Goal: Information Seeking & Learning: Learn about a topic

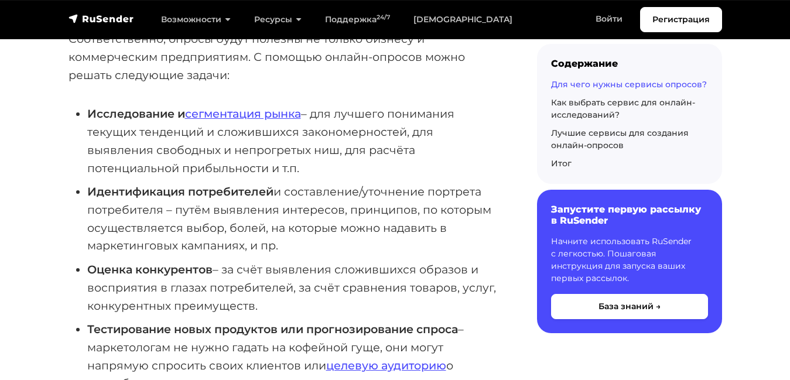
scroll to position [948, 0]
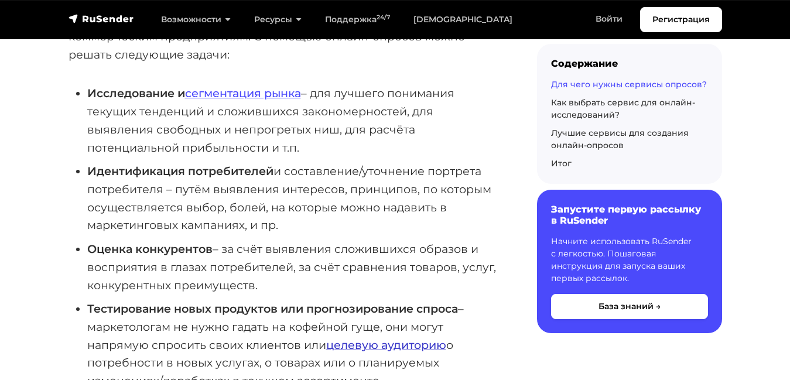
click at [358, 338] on link "целевую аудиторию" at bounding box center [386, 345] width 120 height 14
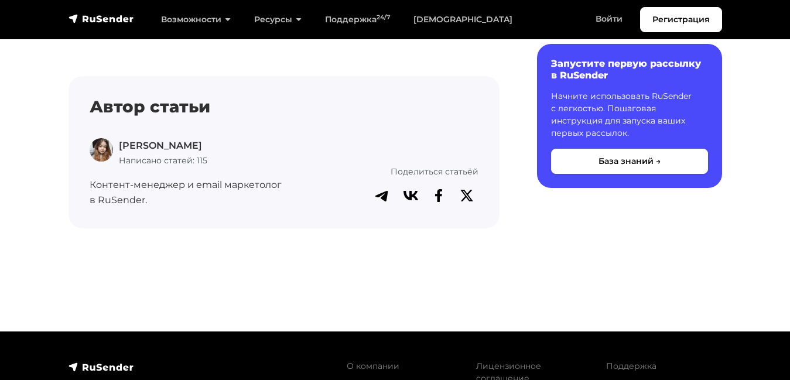
scroll to position [4704, 0]
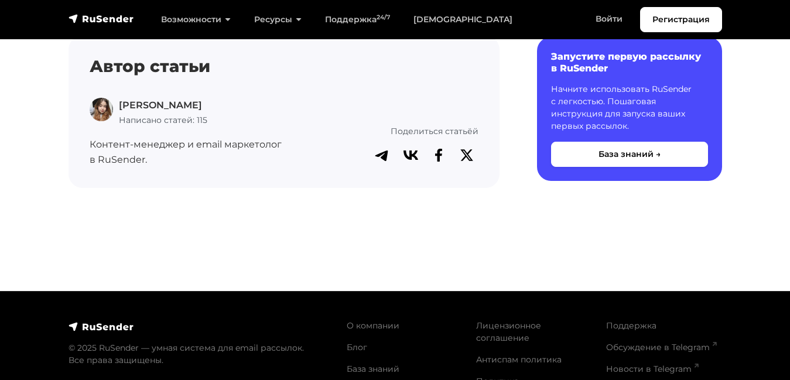
click at [82, 321] on img at bounding box center [102, 327] width 66 height 12
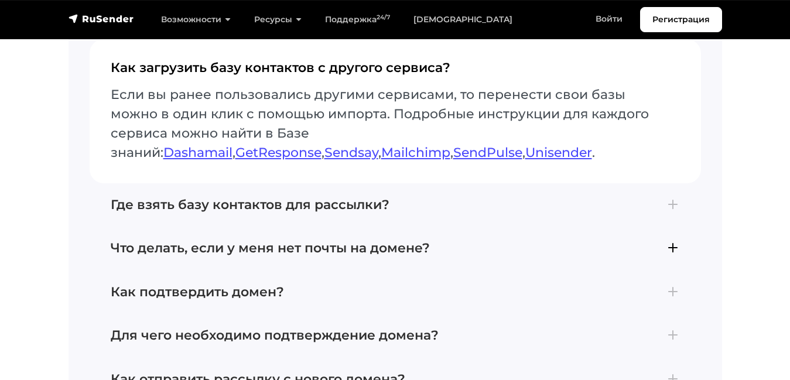
scroll to position [4773, 0]
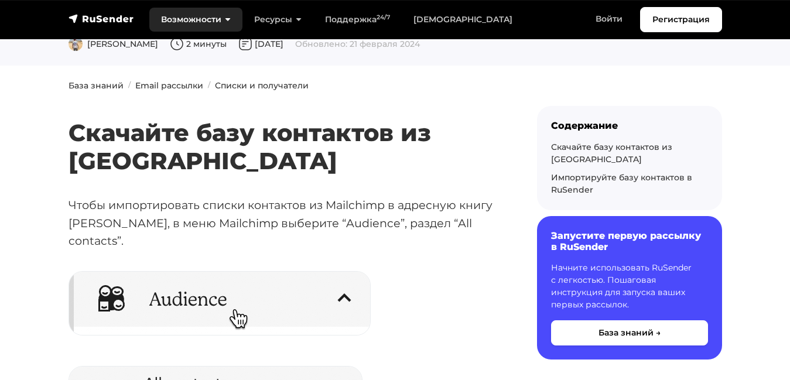
scroll to position [28, 0]
